Goal: Navigation & Orientation: Find specific page/section

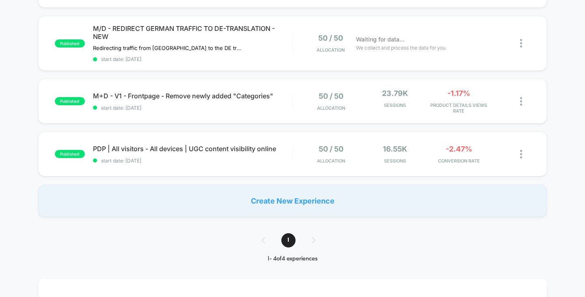
scroll to position [136, 0]
click at [301, 145] on div "50 / 50 Allocation" at bounding box center [331, 153] width 60 height 19
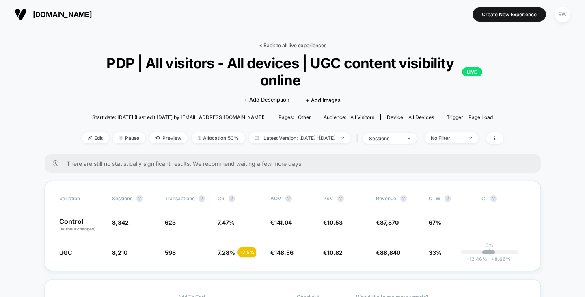
click at [291, 43] on link "< Back to all live experiences" at bounding box center [292, 45] width 67 height 6
